Goal: Task Accomplishment & Management: Complete application form

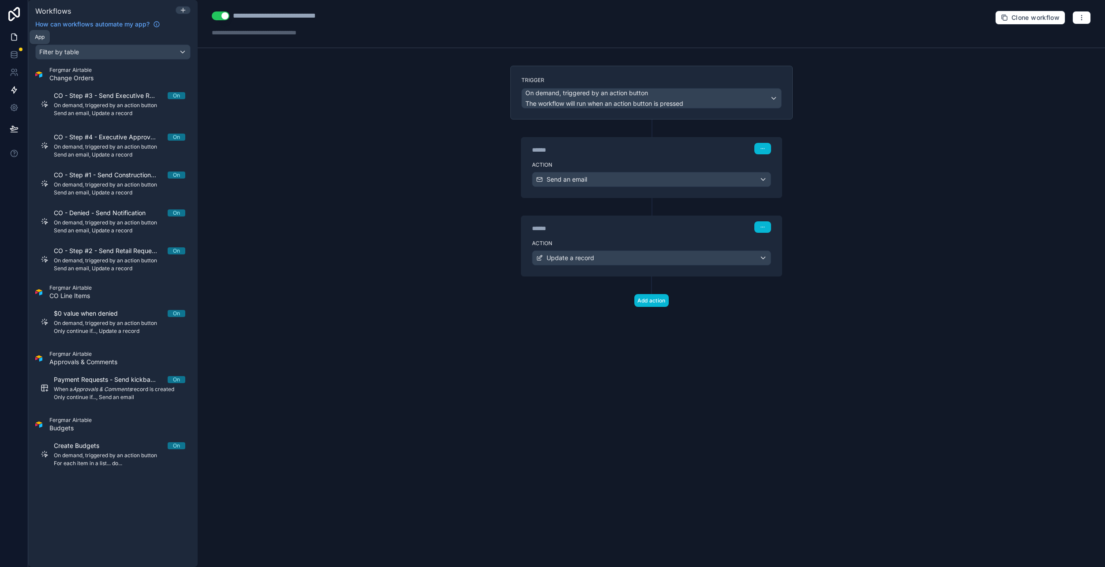
click at [23, 45] on link at bounding box center [14, 37] width 28 height 18
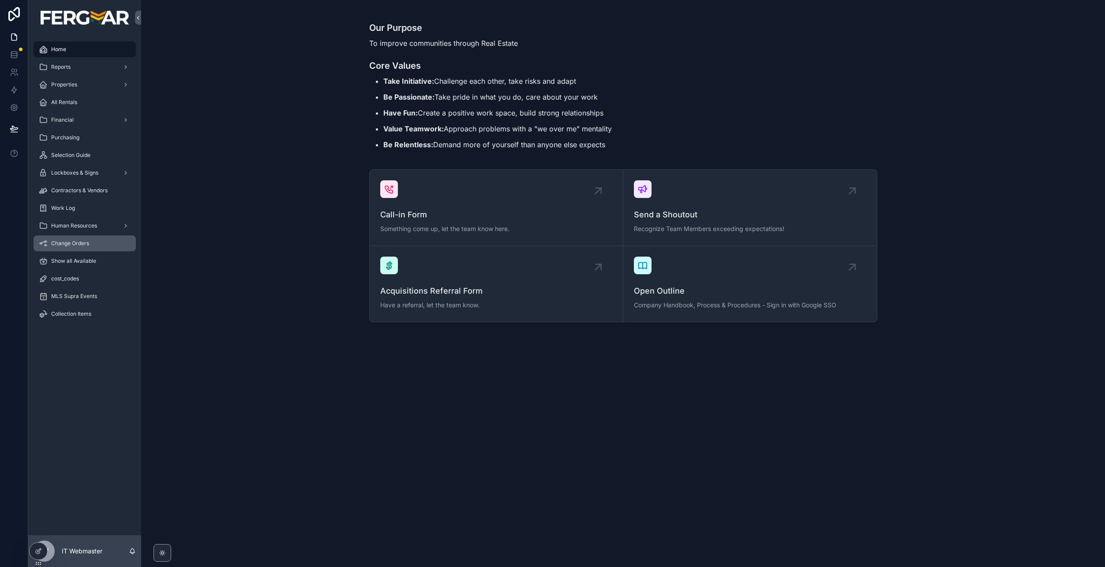
click at [94, 247] on div "Change Orders" at bounding box center [85, 243] width 92 height 14
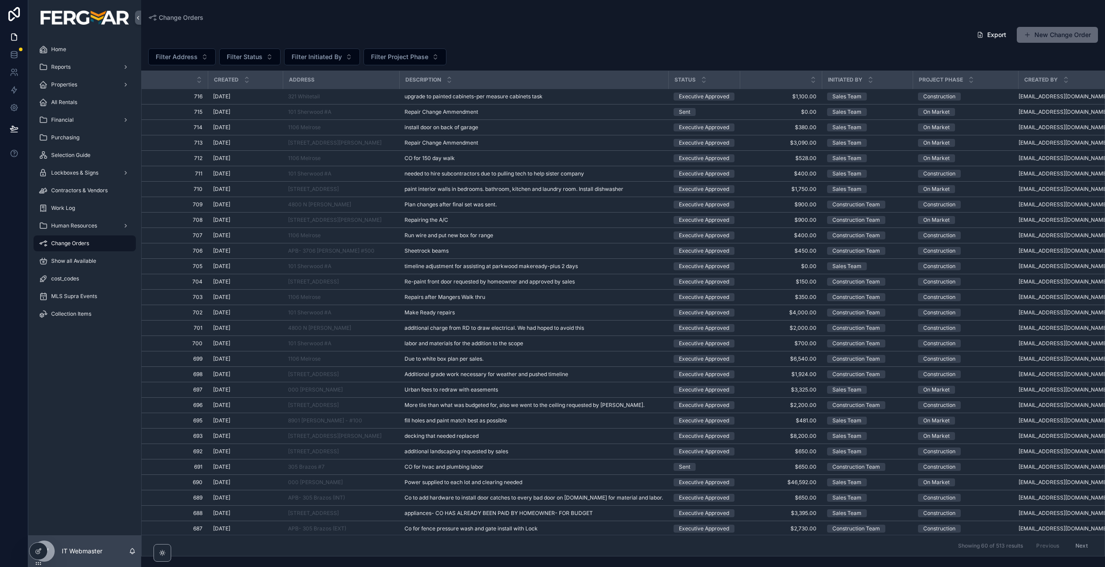
click at [1045, 30] on button "New Change Order" at bounding box center [1057, 35] width 81 height 16
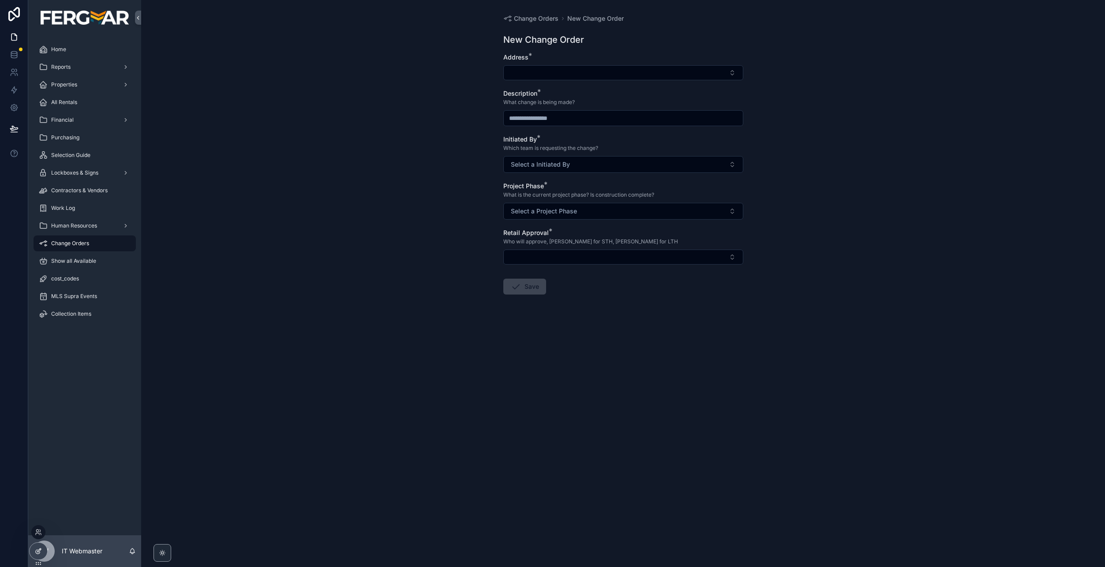
click at [41, 550] on icon at bounding box center [38, 551] width 7 height 7
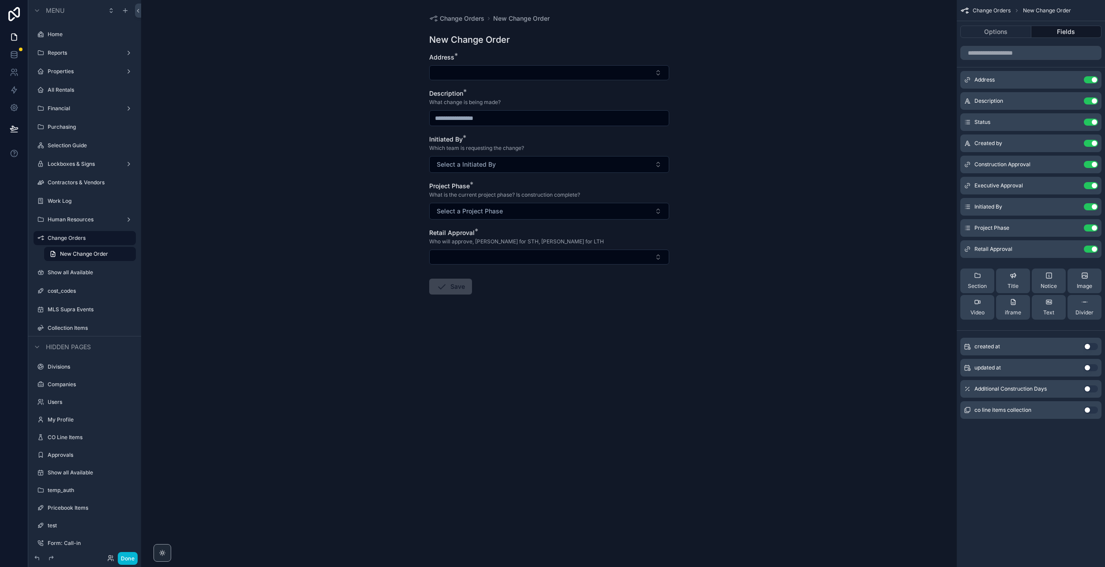
click at [629, 175] on form "Address * Description * What change is being made? Initiated By * Which team is…" at bounding box center [549, 202] width 240 height 298
click at [615, 166] on button "Select a Initiated By" at bounding box center [549, 164] width 240 height 17
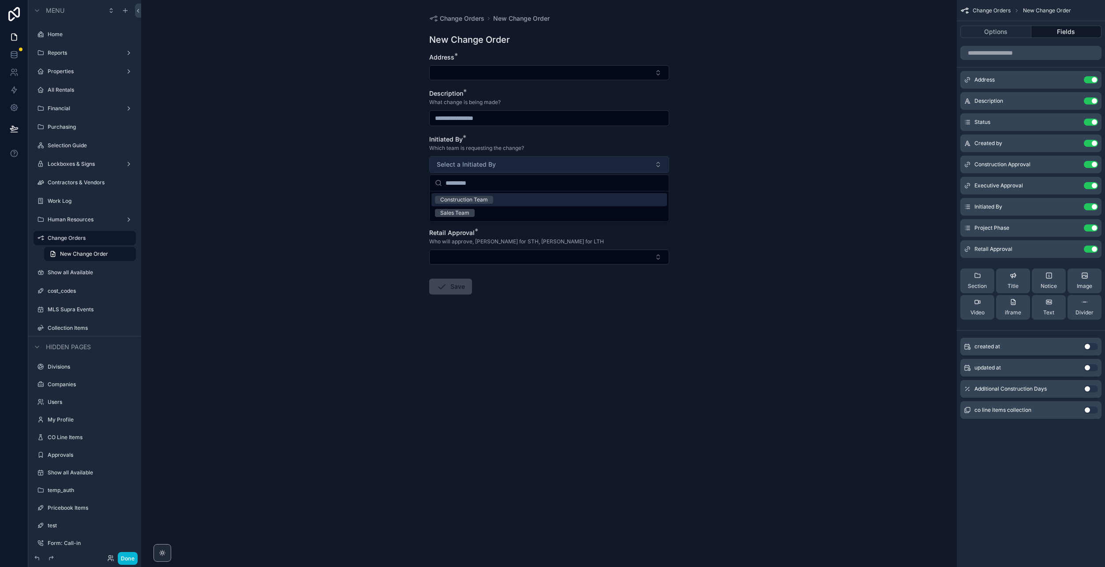
click at [615, 166] on button "Select a Initiated By" at bounding box center [549, 164] width 240 height 17
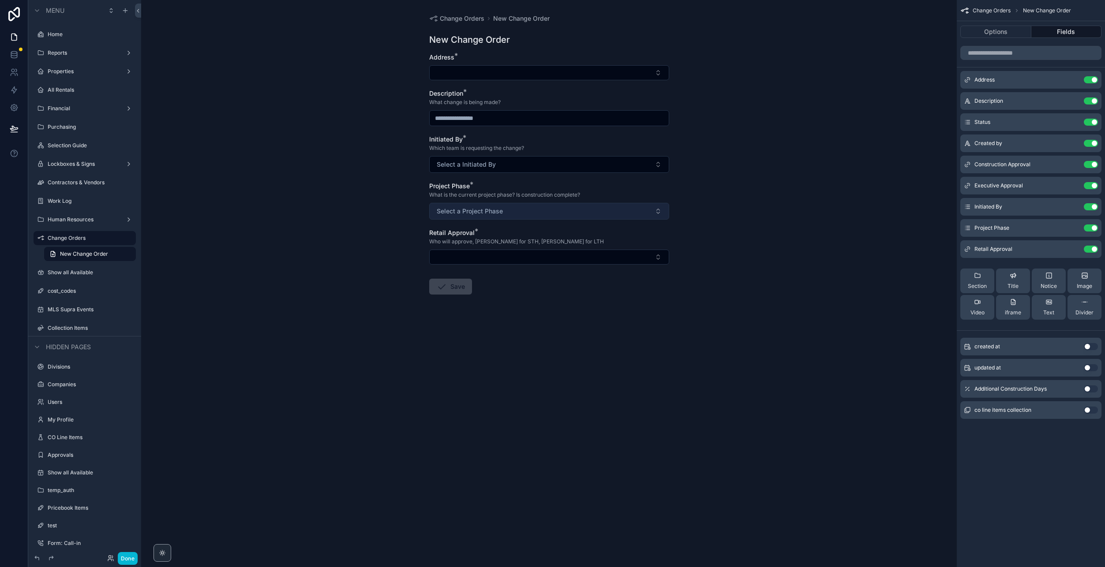
click at [614, 210] on button "Select a Project Phase" at bounding box center [549, 211] width 240 height 17
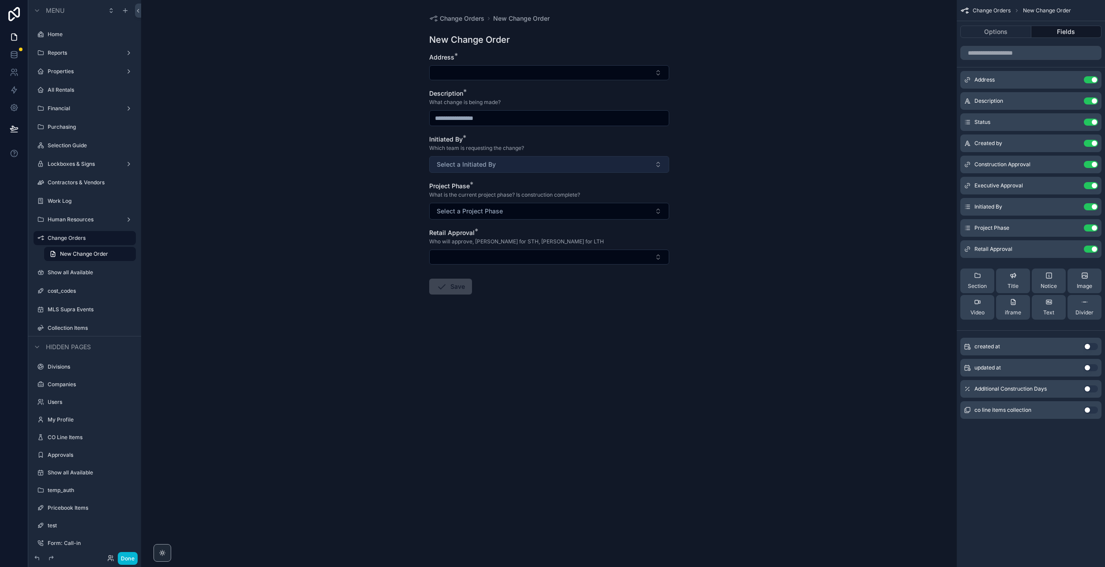
click at [618, 165] on button "Select a Initiated By" at bounding box center [549, 164] width 240 height 17
click at [618, 166] on button "Select a Initiated By" at bounding box center [549, 164] width 240 height 17
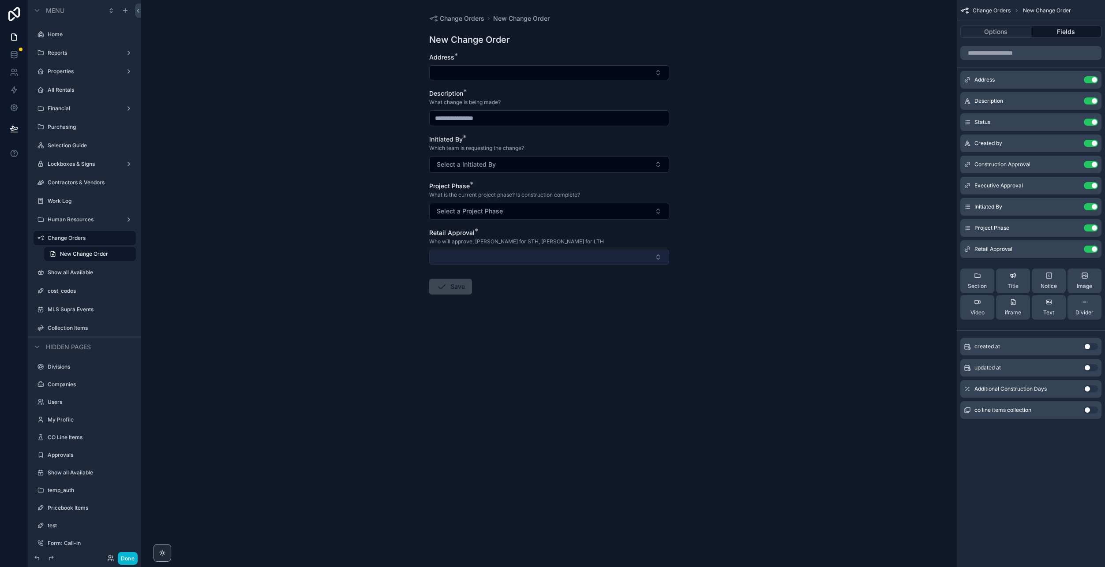
click at [585, 259] on button "Select Button" at bounding box center [549, 257] width 240 height 15
click at [733, 267] on div "Change Orders New Change Order New Change Order Address * Description * What ch…" at bounding box center [549, 283] width 816 height 567
click at [1072, 248] on icon "scrollable content" at bounding box center [1073, 249] width 7 height 7
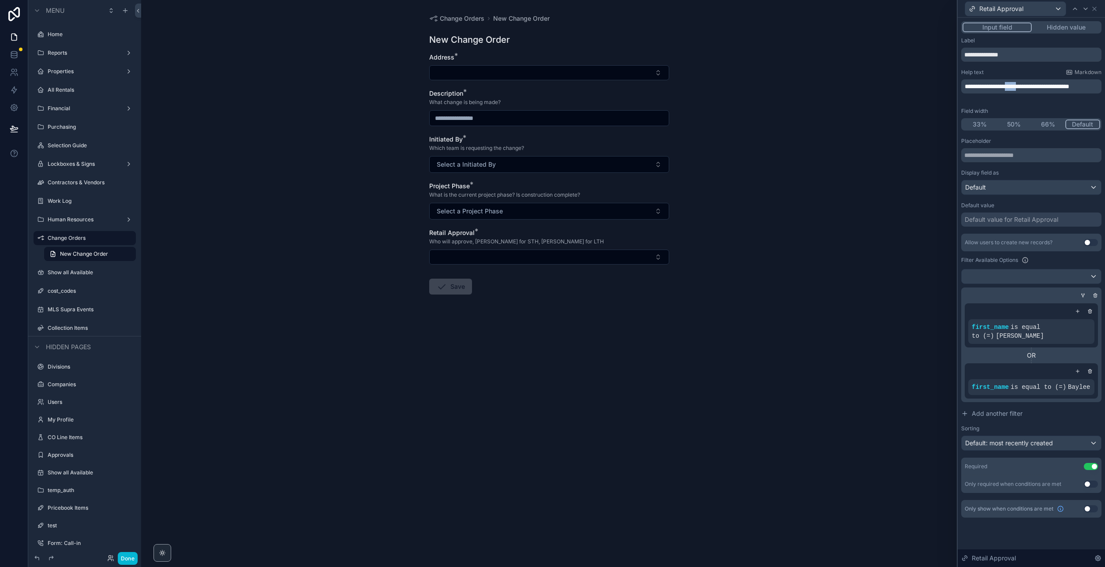
drag, startPoint x: 1035, startPoint y: 85, endPoint x: 1020, endPoint y: 84, distance: 15.4
click at [1020, 84] on span "**********" at bounding box center [1017, 86] width 105 height 6
click at [1078, 90] on p "**********" at bounding box center [1032, 86] width 135 height 9
click at [1027, 328] on span "is equal to (=)" at bounding box center [1006, 332] width 68 height 16
click at [1072, 319] on icon at bounding box center [1072, 320] width 5 height 5
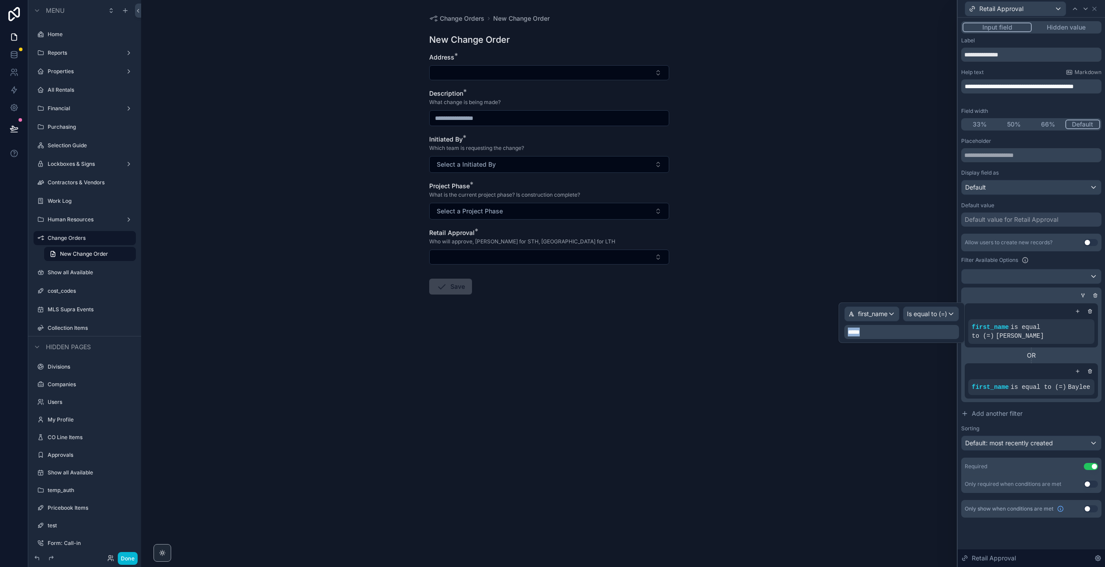
click at [825, 330] on div "**********" at bounding box center [552, 283] width 1105 height 567
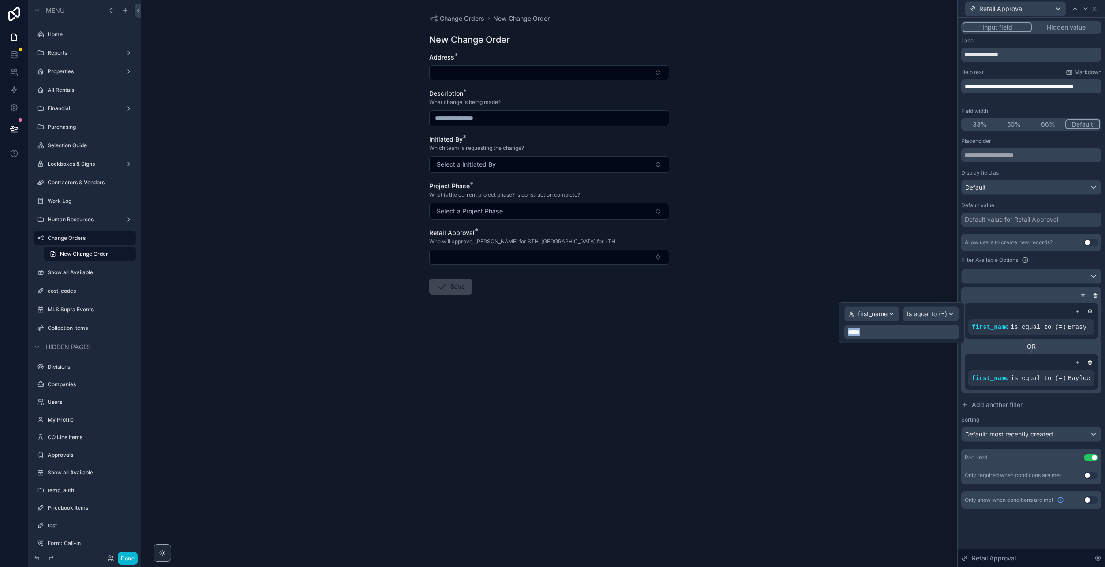
drag, startPoint x: 870, startPoint y: 331, endPoint x: 846, endPoint y: 332, distance: 23.4
click at [846, 332] on div "*****" at bounding box center [901, 332] width 115 height 14
click at [839, 331] on div "first_name Is equal to (=) *" at bounding box center [902, 323] width 126 height 41
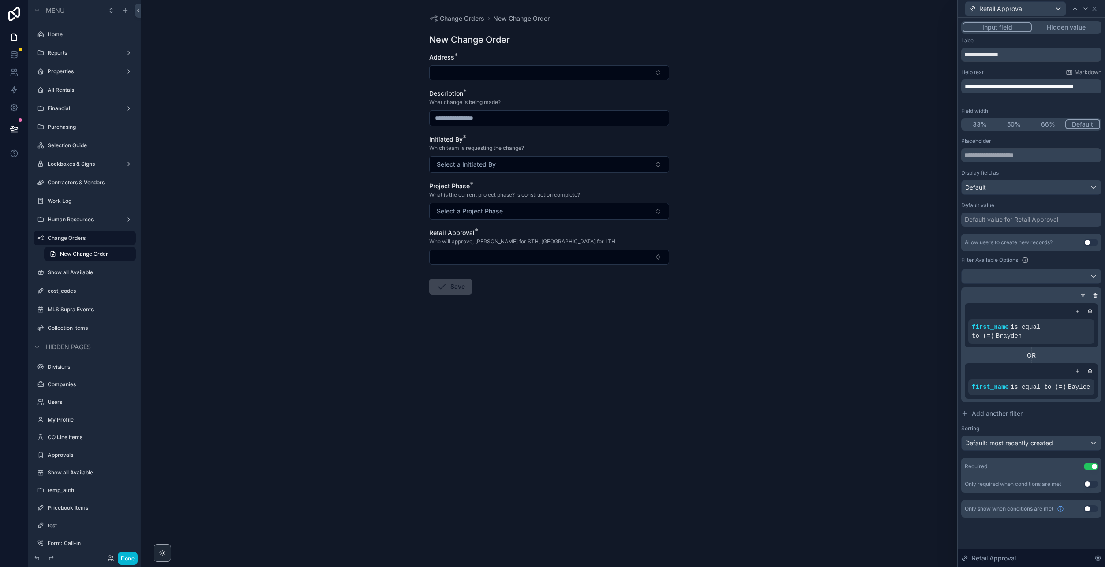
click at [897, 279] on div "Change Orders New Change Order New Change Order Address * Description * What ch…" at bounding box center [549, 283] width 816 height 567
click at [556, 256] on button "Select Button" at bounding box center [549, 257] width 240 height 15
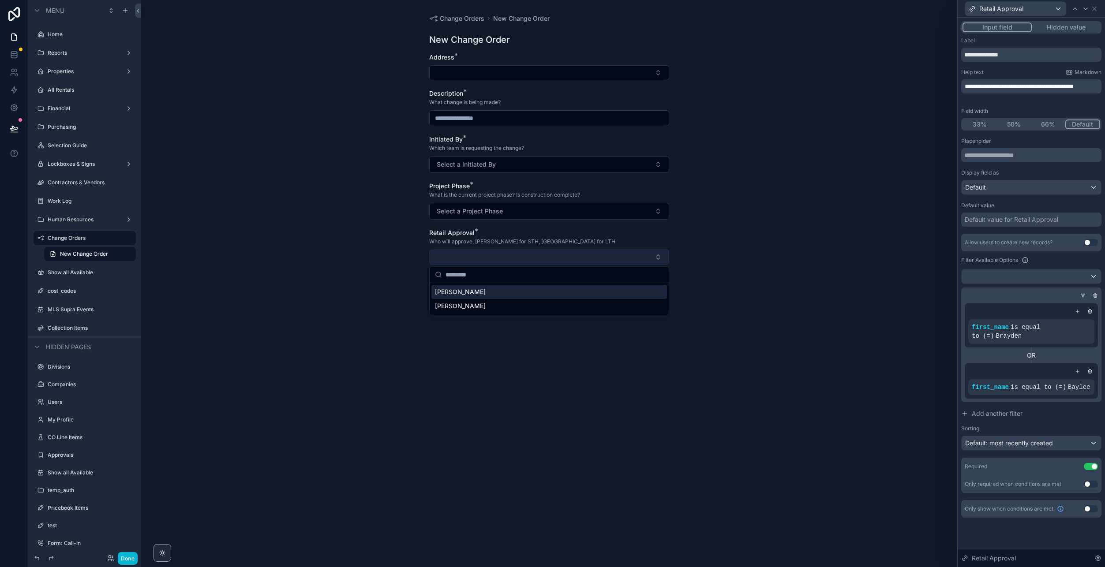
click at [556, 257] on button "Select Button" at bounding box center [549, 257] width 240 height 15
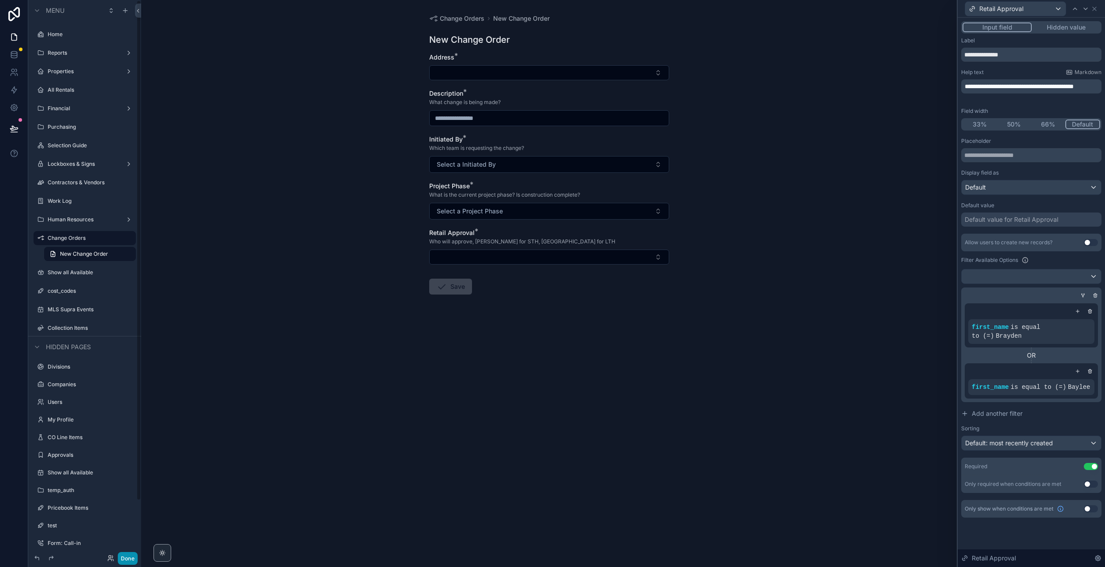
click at [130, 556] on button "Done" at bounding box center [128, 558] width 20 height 13
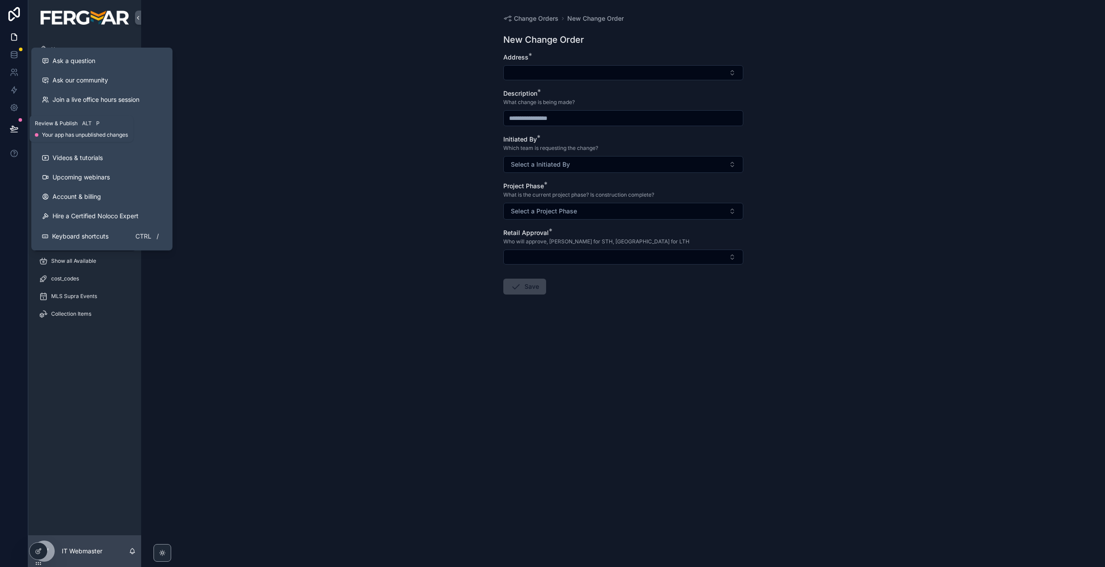
click at [6, 133] on button at bounding box center [13, 128] width 19 height 25
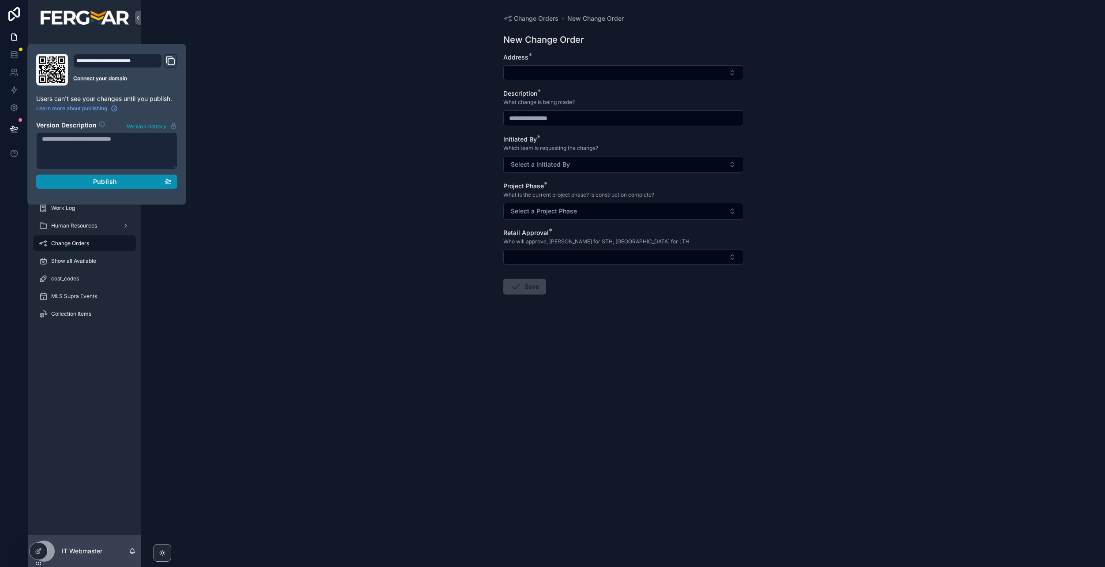
click at [129, 183] on div "Publish" at bounding box center [107, 182] width 130 height 8
